Goal: Find specific page/section: Find specific page/section

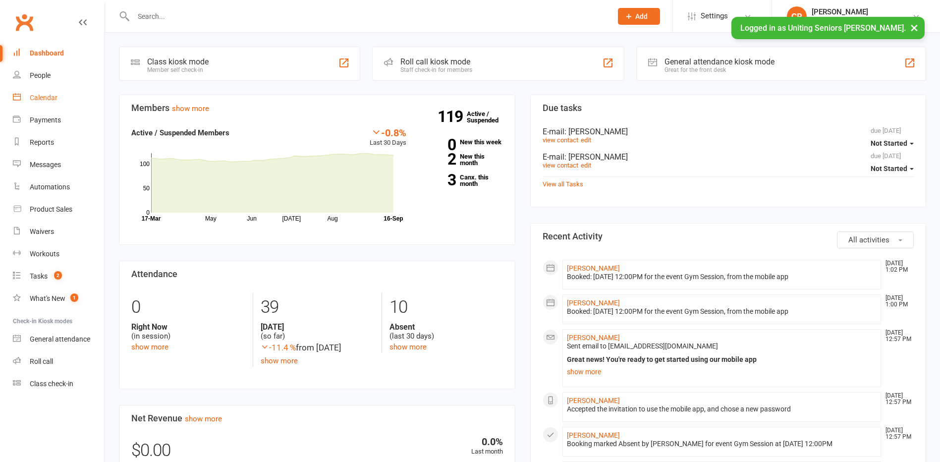
click at [36, 104] on link "Calendar" at bounding box center [59, 98] width 92 height 22
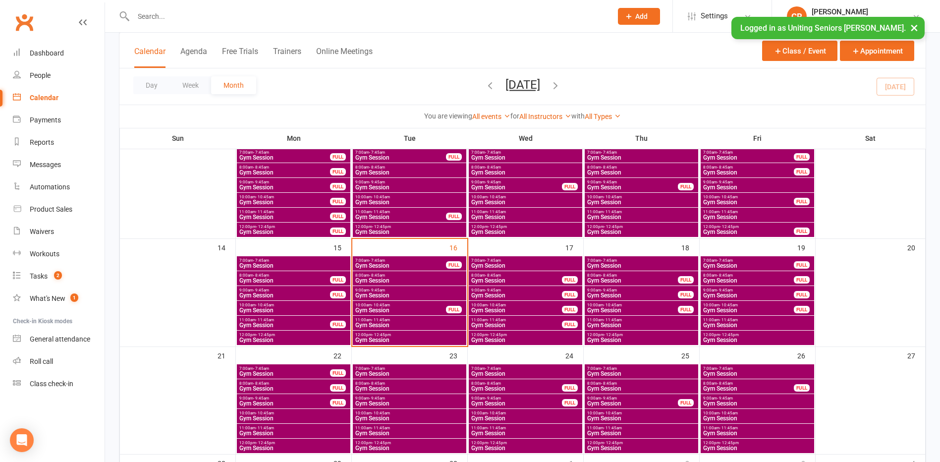
scroll to position [248, 0]
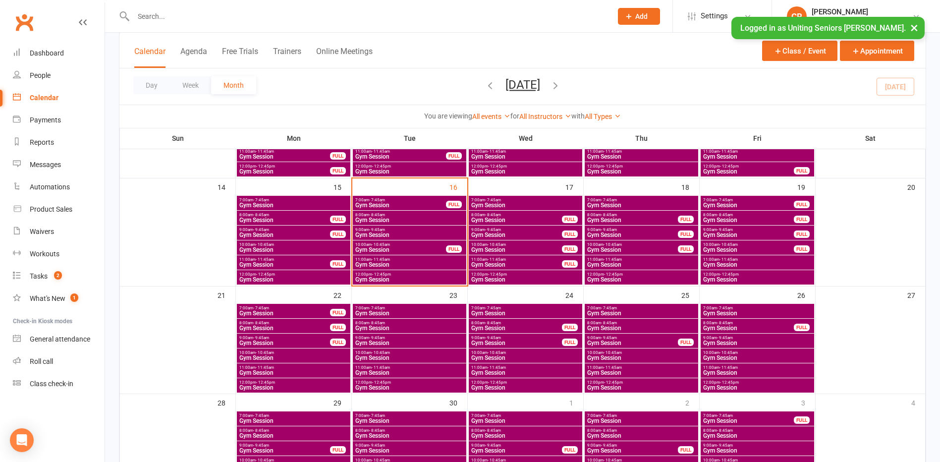
click at [437, 280] on span "Gym Session" at bounding box center [410, 280] width 110 height 6
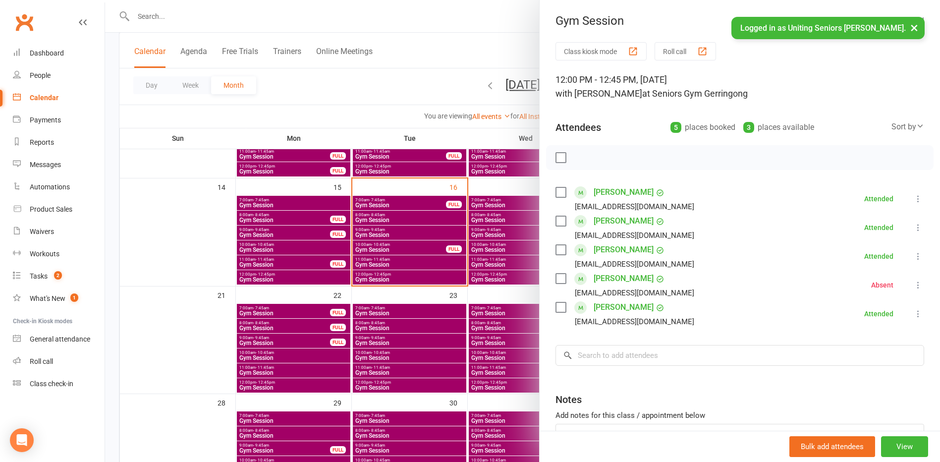
click at [438, 279] on div at bounding box center [522, 231] width 835 height 462
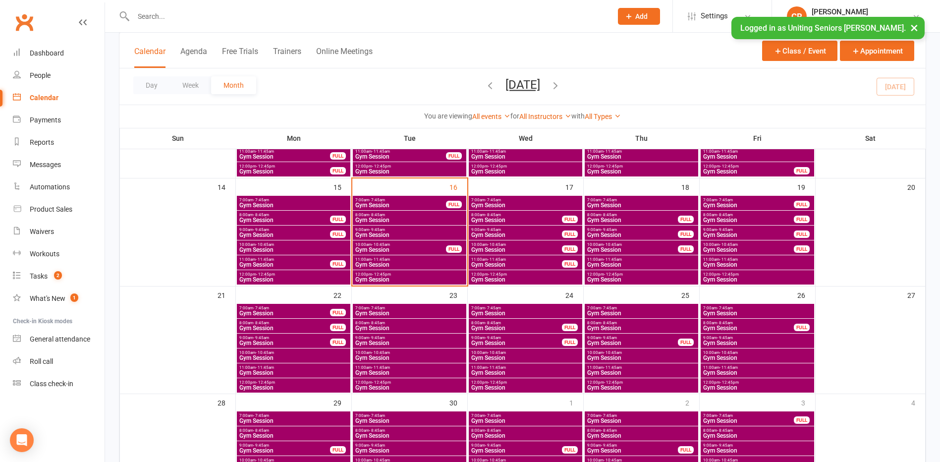
click at [490, 198] on span "- 7:45am" at bounding box center [493, 200] width 16 height 4
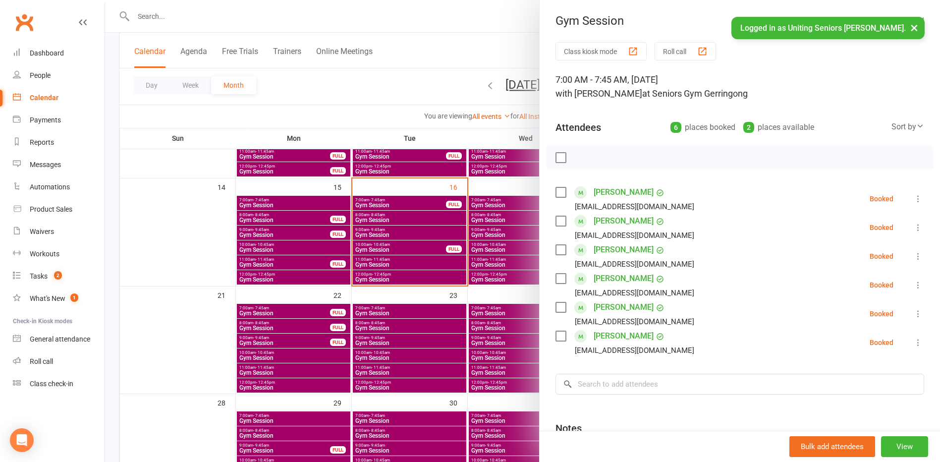
click at [516, 234] on div at bounding box center [522, 231] width 835 height 462
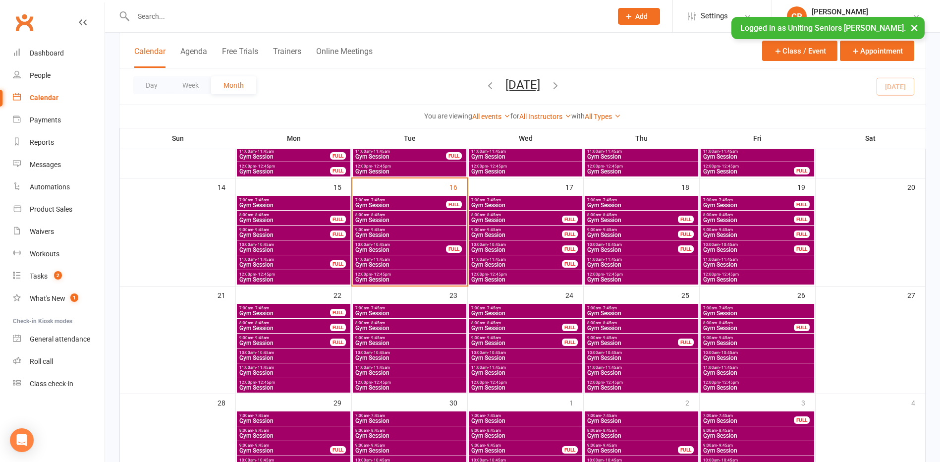
click at [515, 244] on span "10:00am - 10:45am" at bounding box center [517, 244] width 92 height 4
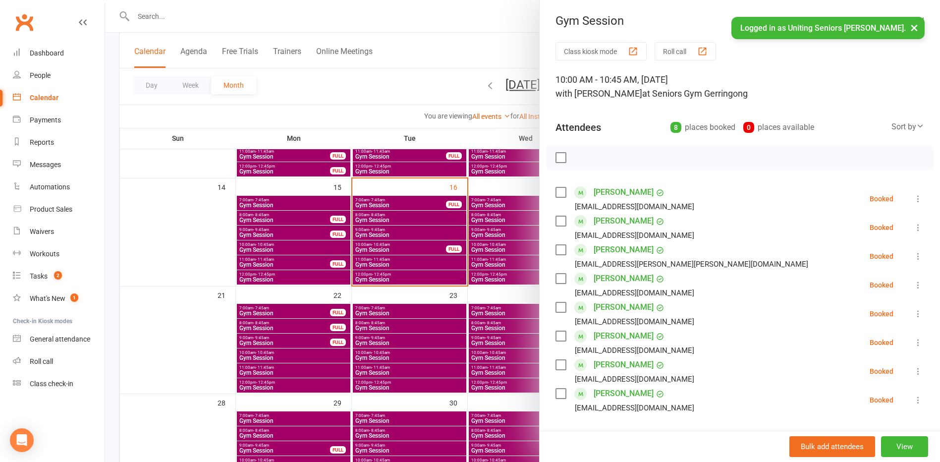
click at [515, 244] on div at bounding box center [522, 231] width 835 height 462
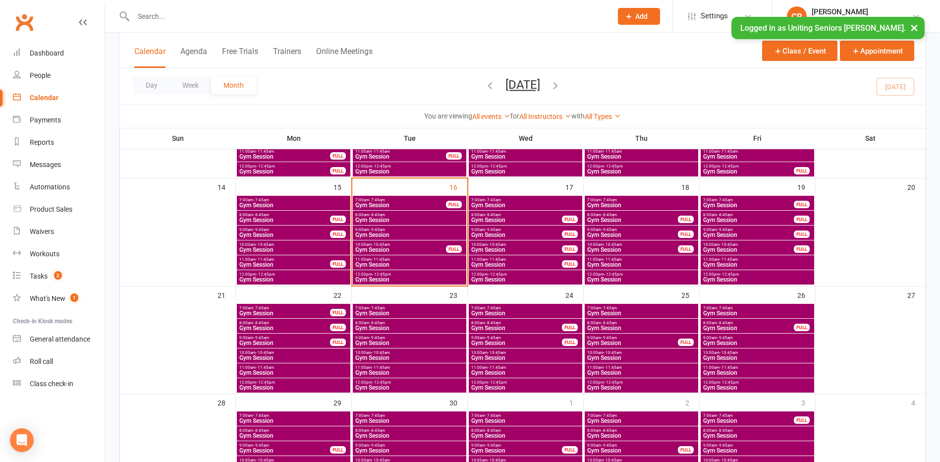
click at [510, 260] on span "11:00am - 11:45am" at bounding box center [517, 259] width 92 height 4
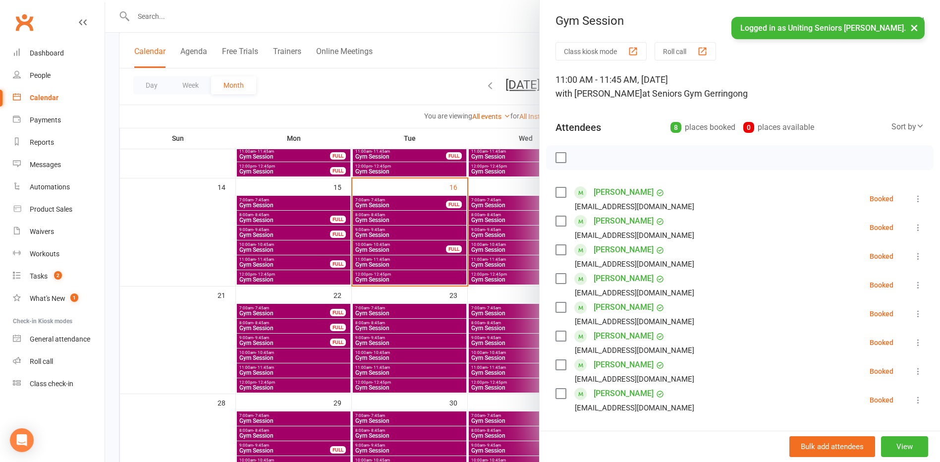
click at [290, 118] on div at bounding box center [522, 231] width 835 height 462
